Goal: Task Accomplishment & Management: Complete application form

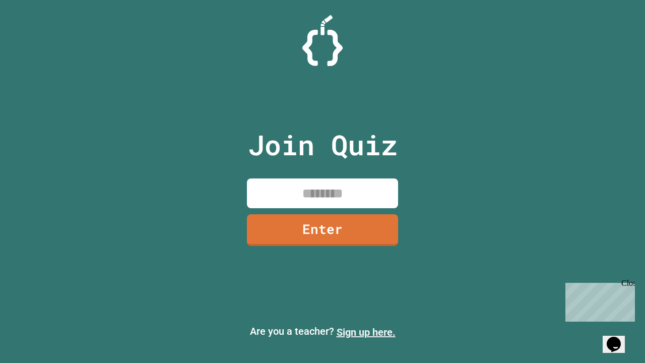
click at [366, 332] on link "Sign up here." at bounding box center [366, 332] width 59 height 12
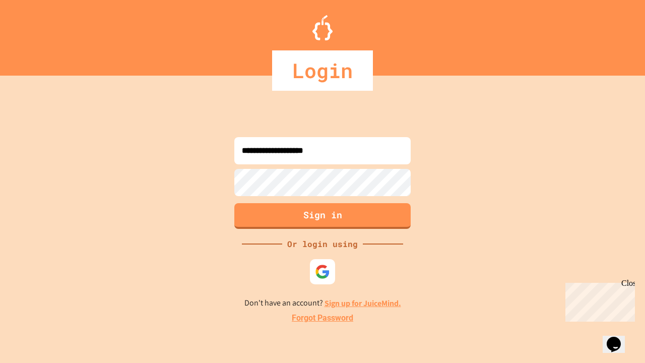
type input "**********"
